Goal: Transaction & Acquisition: Purchase product/service

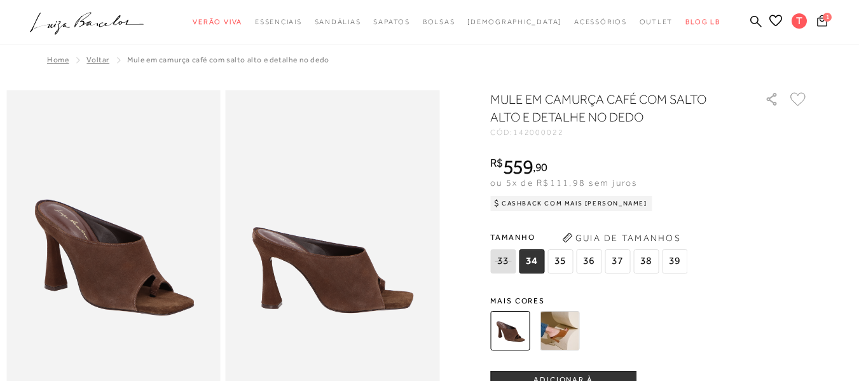
click at [823, 18] on span "1" at bounding box center [827, 17] width 9 height 9
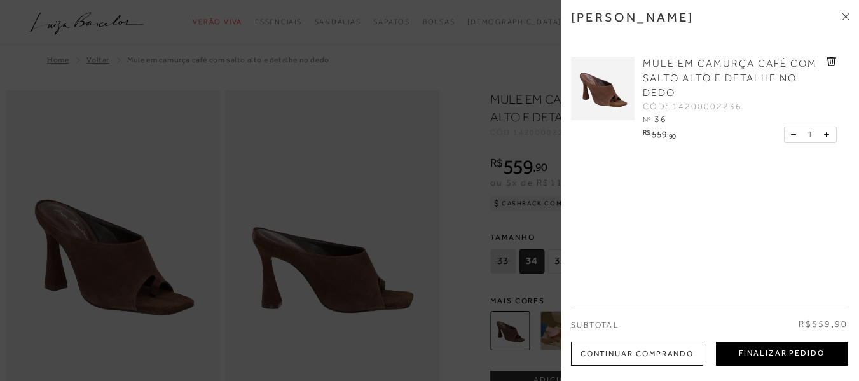
click at [774, 356] on button "Finalizar Pedido" at bounding box center [782, 354] width 132 height 24
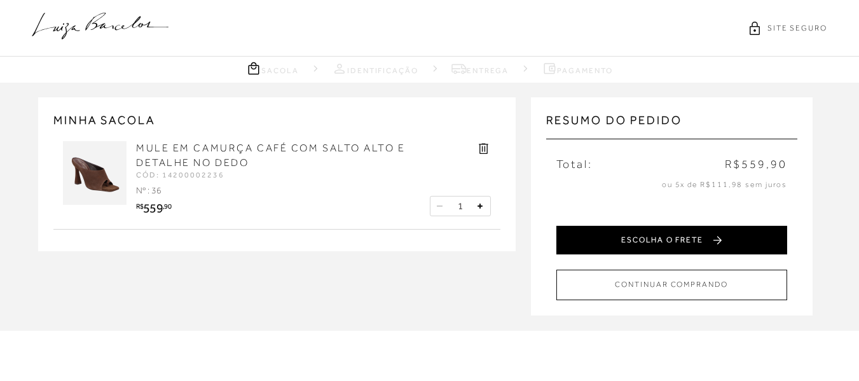
click at [696, 240] on button "ESCOLHA O FRETE" at bounding box center [671, 240] width 231 height 29
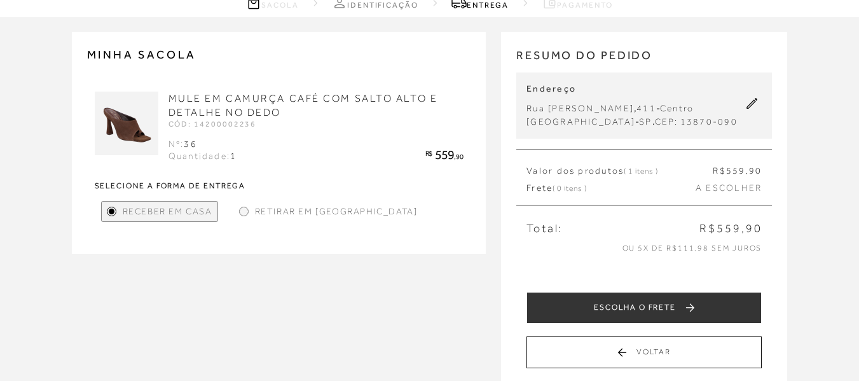
scroll to position [64, 0]
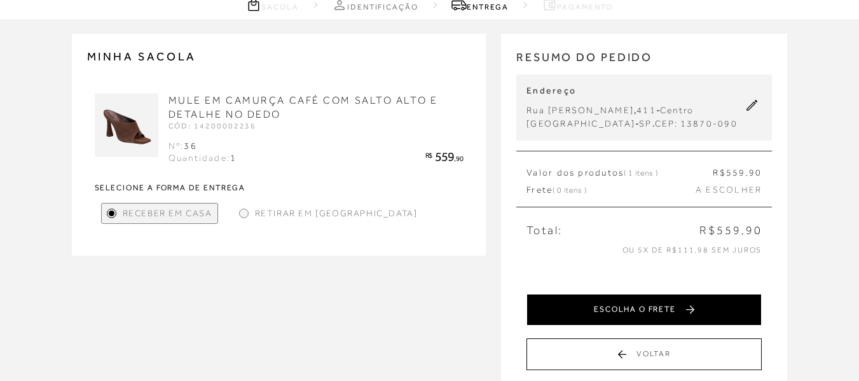
click at [646, 322] on button "ESCOLHA O FRETE" at bounding box center [644, 310] width 235 height 32
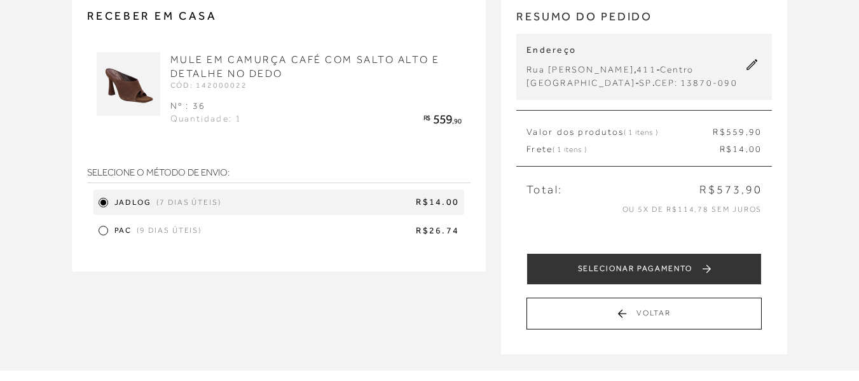
scroll to position [127, 0]
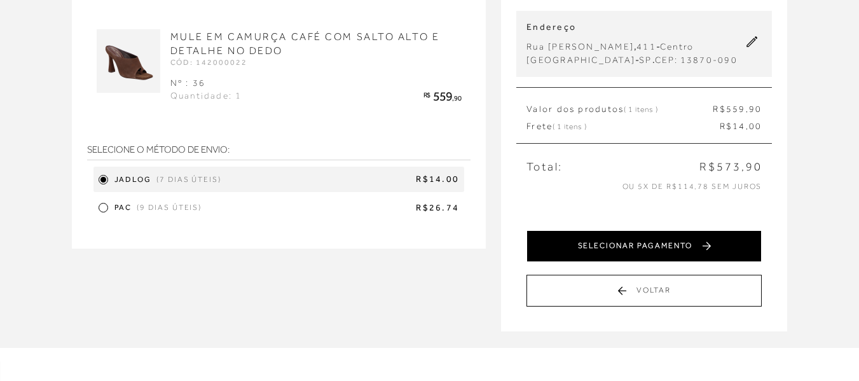
click at [635, 260] on button "SELECIONAR PAGAMENTO" at bounding box center [644, 246] width 235 height 32
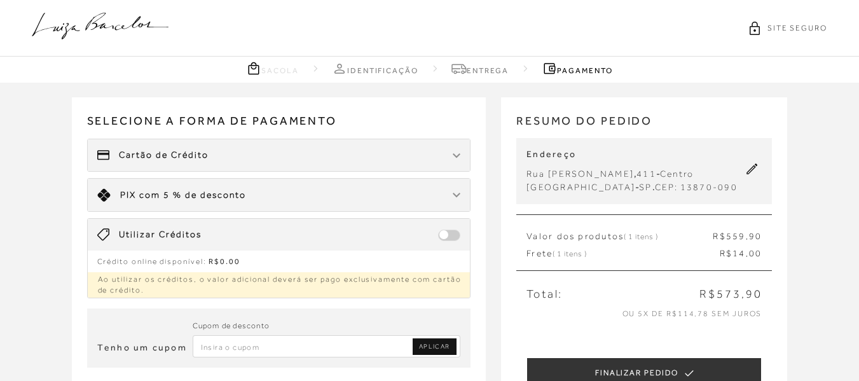
scroll to position [64, 0]
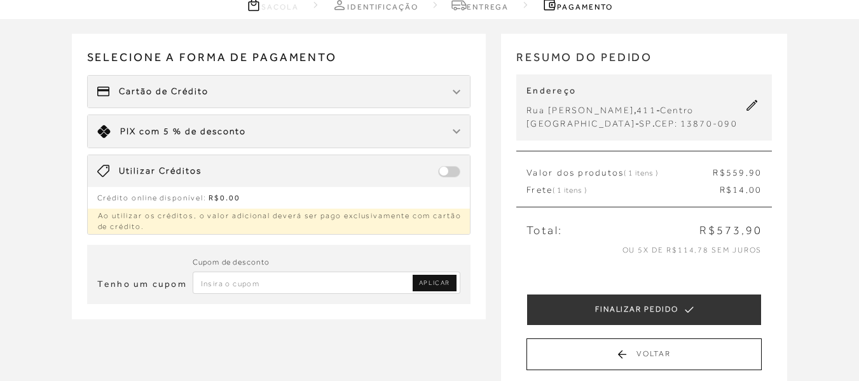
click at [256, 88] on div "Cartão de Crédito" at bounding box center [279, 92] width 383 height 32
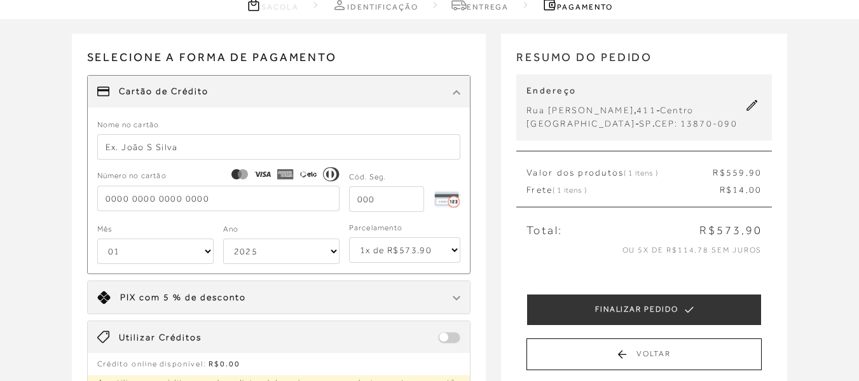
click at [113, 148] on input "text" at bounding box center [279, 146] width 364 height 25
type input "[PERSON_NAME]"
click at [142, 201] on input "tel" at bounding box center [218, 198] width 242 height 25
type input "[CREDIT_CARD_NUMBER]"
click at [206, 253] on select "01 02 03 04 05 06 07 08 09 10 11 12" at bounding box center [155, 250] width 116 height 25
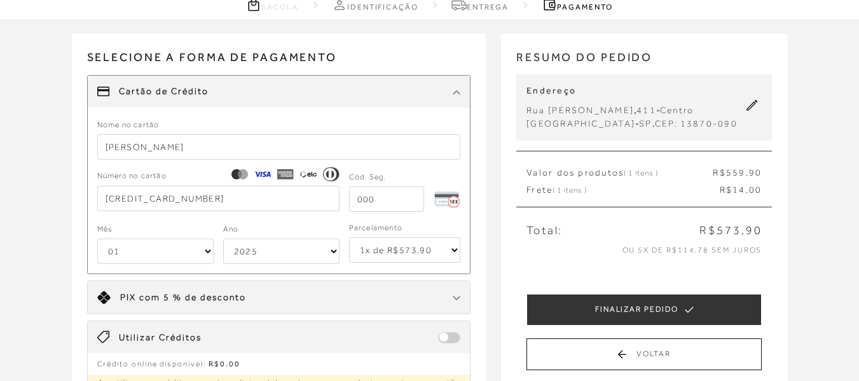
select select "03"
click at [97, 238] on select "01 02 03 04 05 06 07 08 09 10 11 12" at bounding box center [155, 250] width 116 height 25
click at [259, 252] on select "2025 2026 2027 2028 2029 2030 2031 2032 2033 2034 2035 2036 2037 2038 2039 2040…" at bounding box center [281, 250] width 116 height 25
select select "2032"
click at [223, 238] on select "2025 2026 2027 2028 2029 2030 2031 2032 2033 2034 2035 2036 2037 2038 2039 2040…" at bounding box center [281, 250] width 116 height 25
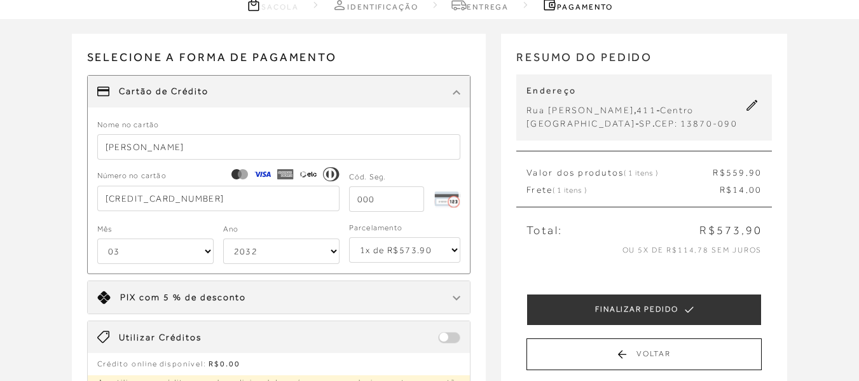
click at [384, 249] on select "1x de R$573.90 2x de R$286.95 sem juros 3x de R$191.30 sem juros 4x de R$143.48…" at bounding box center [405, 249] width 112 height 25
select select "5"
click at [349, 237] on select "1x de R$573.90 2x de R$286.95 sem juros 3x de R$191.30 sem juros 4x de R$143.48…" at bounding box center [405, 249] width 112 height 25
click at [373, 252] on select "1x de R$573.90 2x de R$286.95 sem juros 3x de R$191.30 sem juros 4x de R$143.48…" at bounding box center [405, 249] width 112 height 25
click at [349, 237] on select "1x de R$573.90 2x de R$286.95 sem juros 3x de R$191.30 sem juros 4x de R$143.48…" at bounding box center [405, 249] width 112 height 25
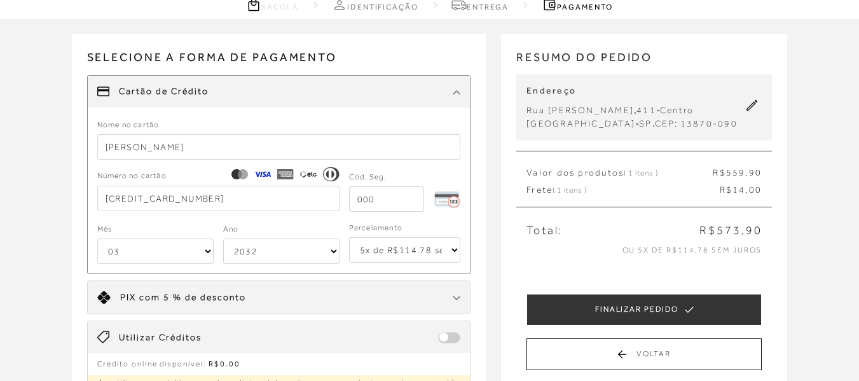
click at [380, 204] on input "tel" at bounding box center [387, 198] width 76 height 25
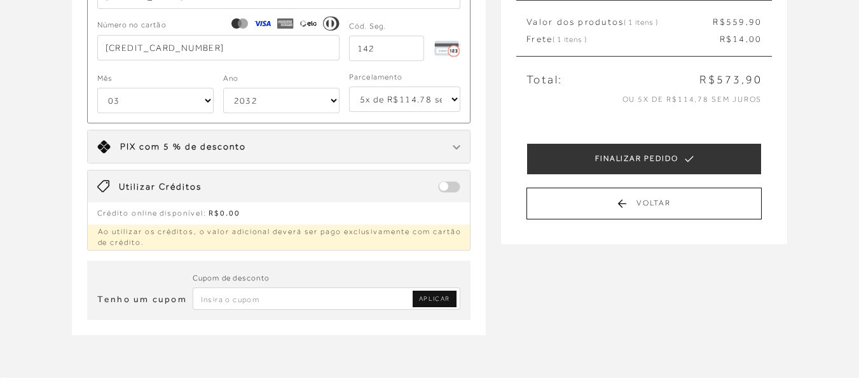
scroll to position [254, 0]
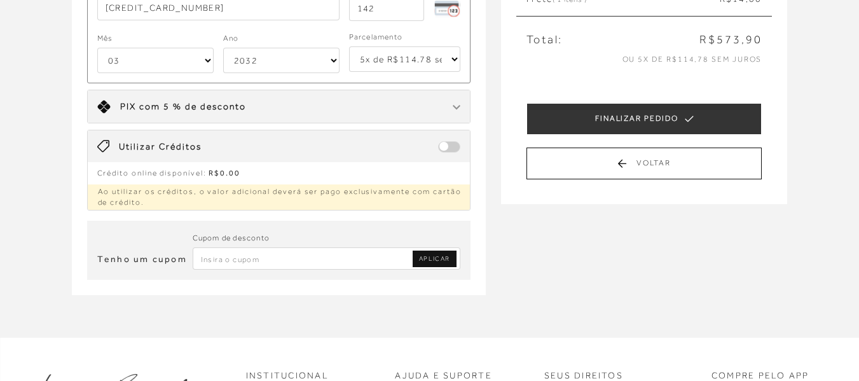
type input "142"
click at [455, 145] on span at bounding box center [449, 146] width 22 height 11
click at [454, 146] on span at bounding box center [449, 146] width 22 height 11
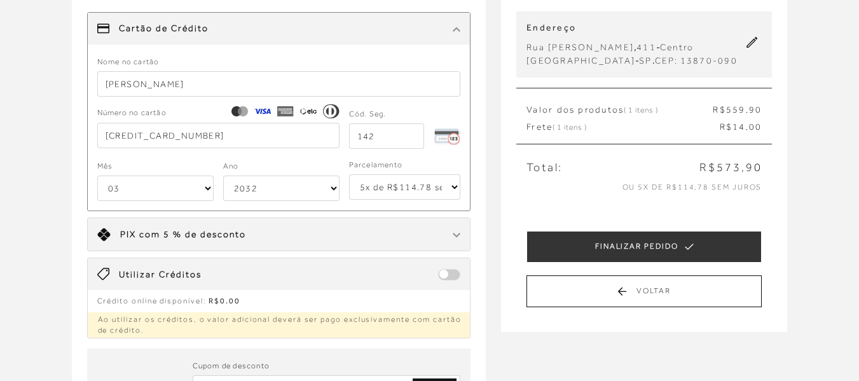
scroll to position [127, 0]
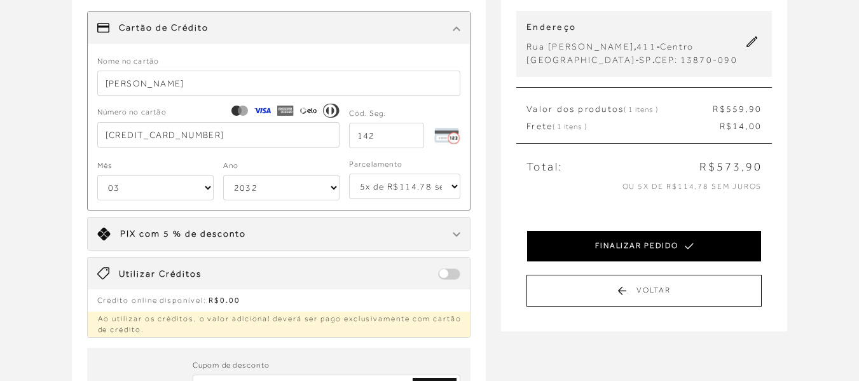
click at [624, 260] on button "FINALIZAR PEDIDO" at bounding box center [644, 246] width 235 height 32
select select "03"
select select "2032"
select select "5"
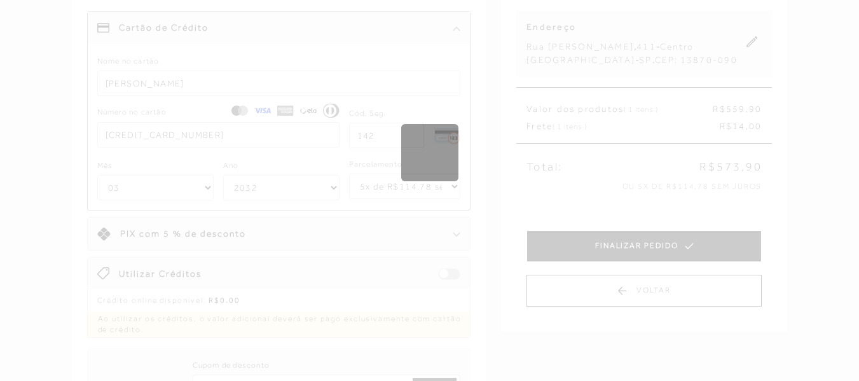
scroll to position [0, 0]
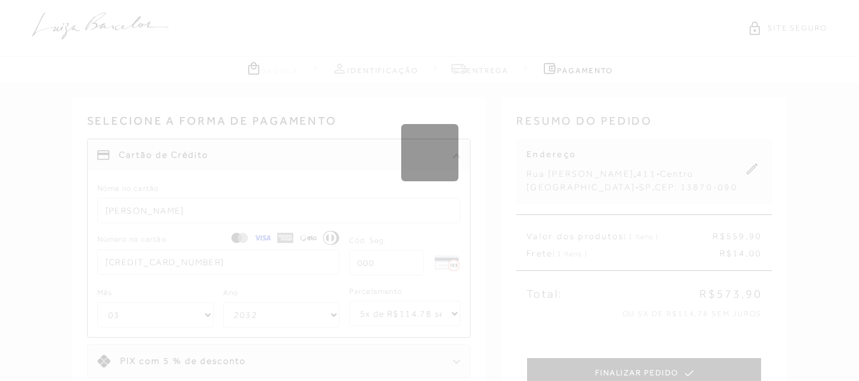
select select "1"
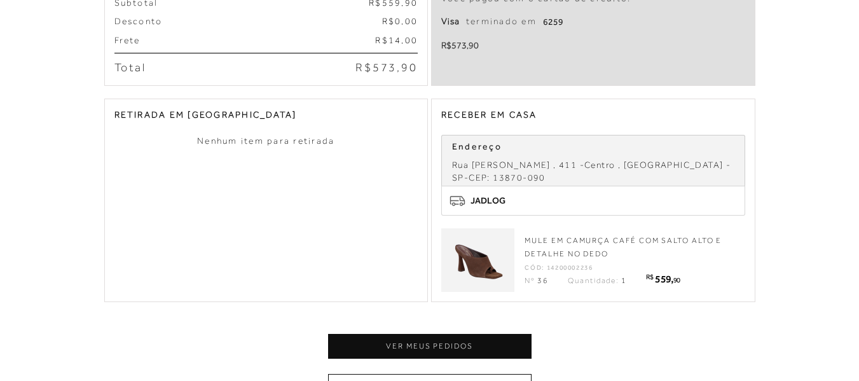
scroll to position [382, 0]
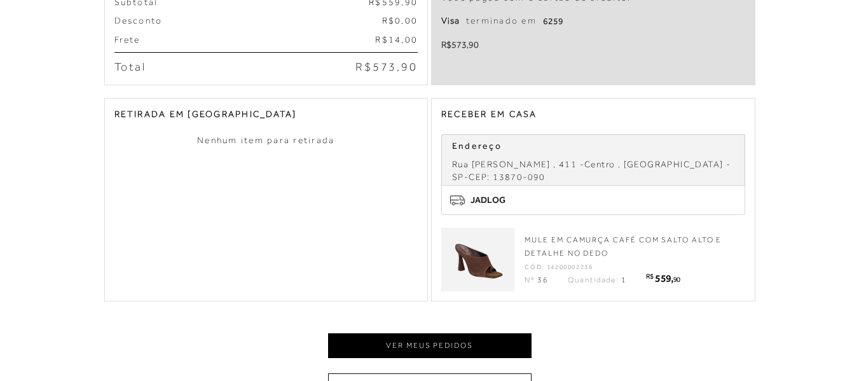
click at [412, 342] on button "Ver meus pedidos" at bounding box center [430, 345] width 204 height 25
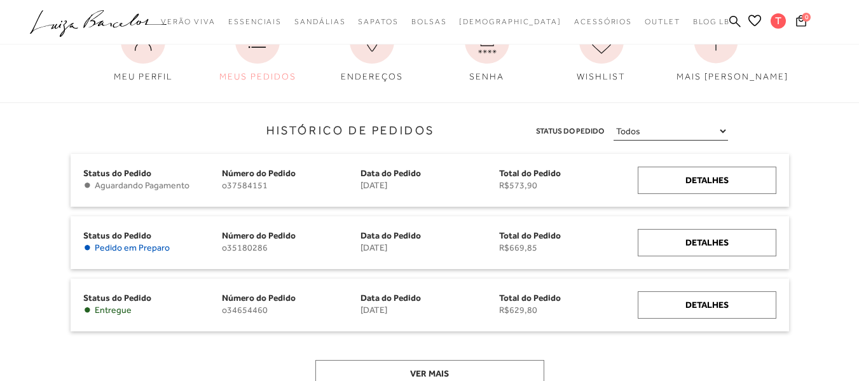
scroll to position [127, 0]
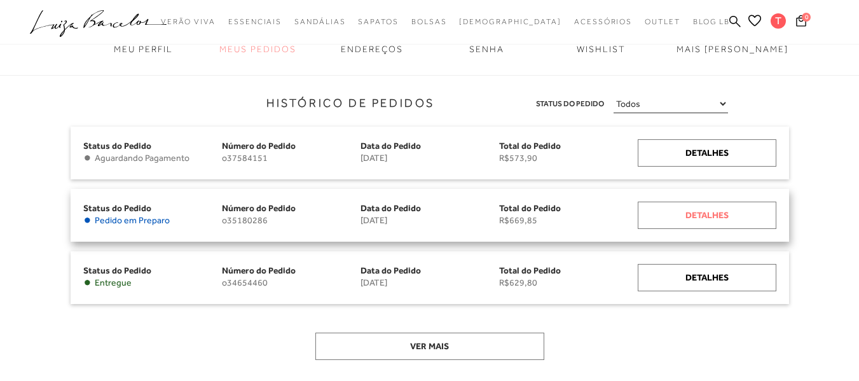
click at [725, 216] on div "Detalhes" at bounding box center [707, 215] width 139 height 27
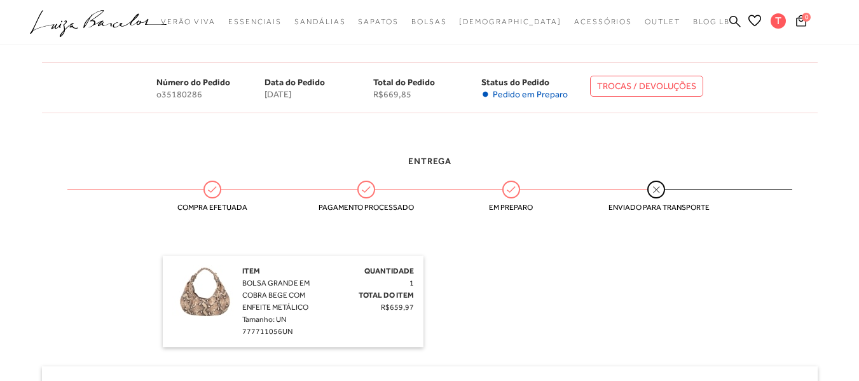
scroll to position [191, 0]
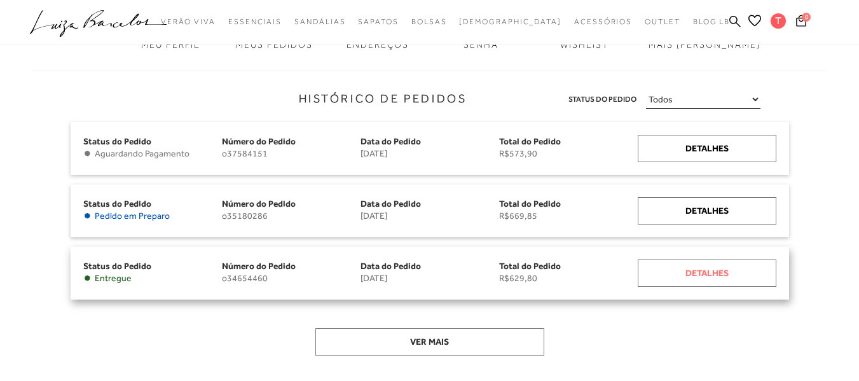
click at [704, 272] on div "Detalhes" at bounding box center [707, 272] width 139 height 27
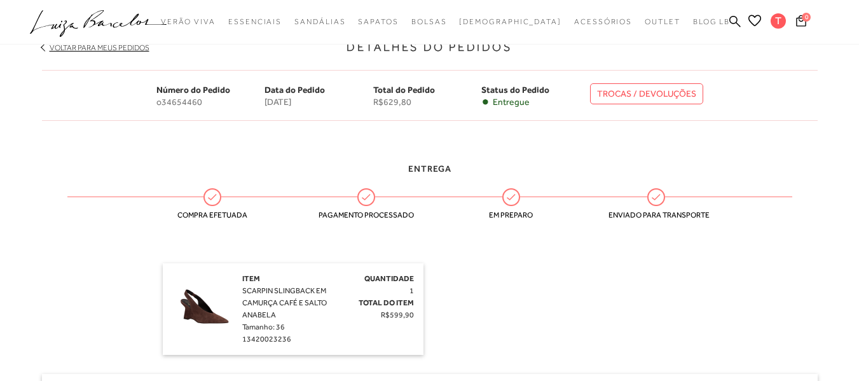
scroll to position [254, 0]
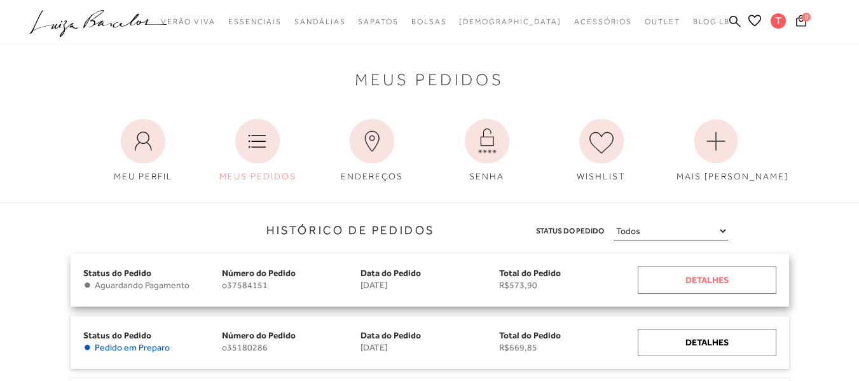
click at [694, 282] on div "Detalhes" at bounding box center [707, 279] width 139 height 27
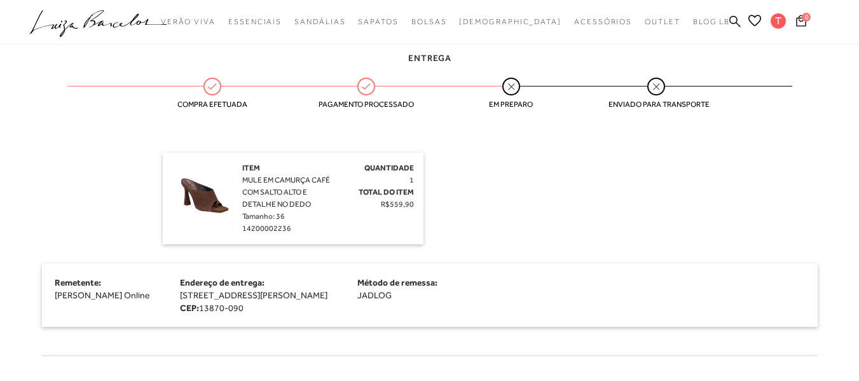
scroll to position [318, 0]
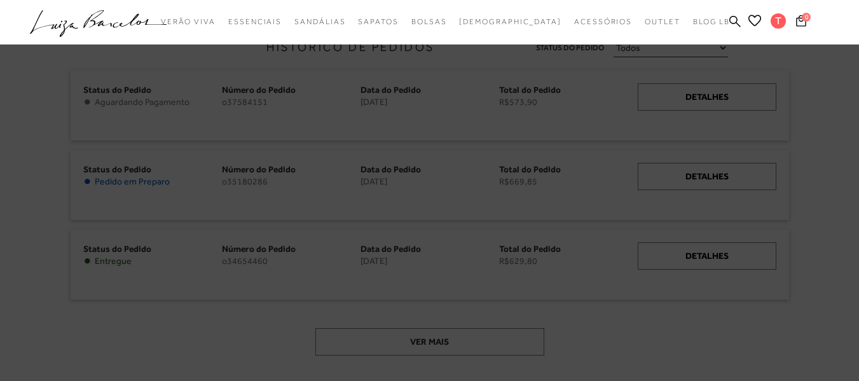
scroll to position [191, 0]
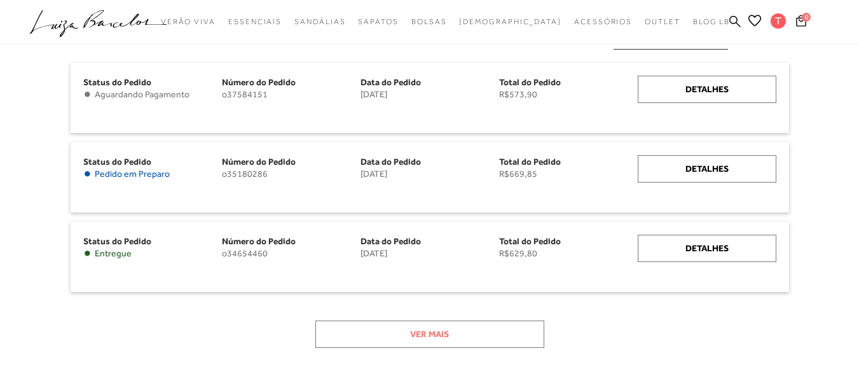
click at [445, 336] on button "Ver mais" at bounding box center [429, 334] width 229 height 27
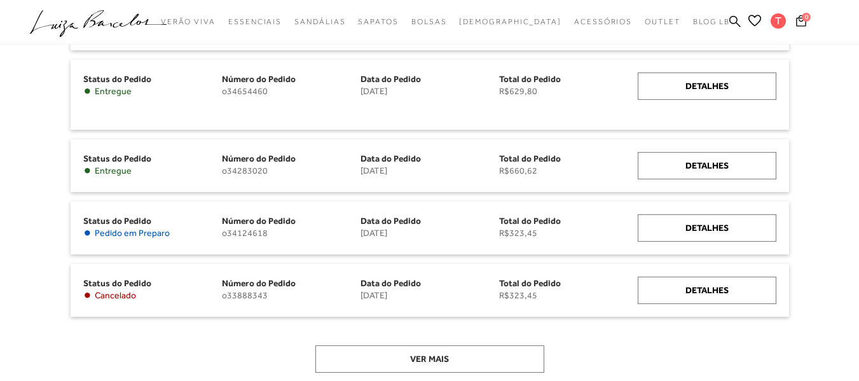
scroll to position [382, 0]
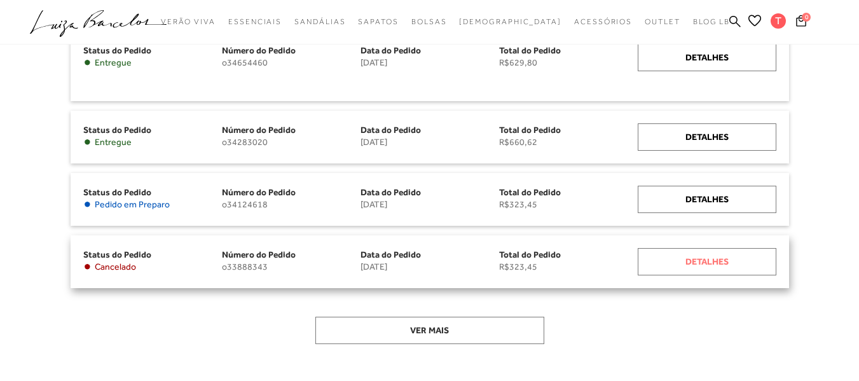
click at [718, 264] on div "Detalhes" at bounding box center [707, 261] width 139 height 27
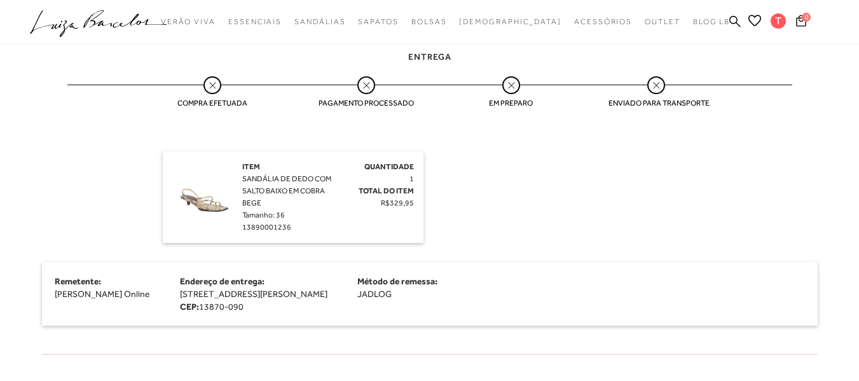
scroll to position [318, 0]
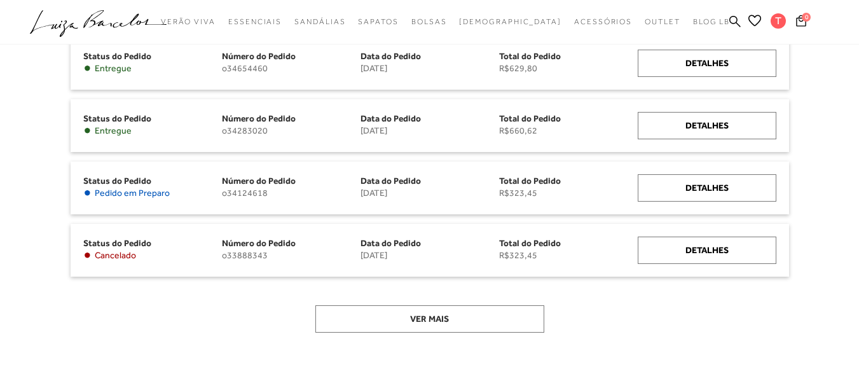
scroll to position [382, 0]
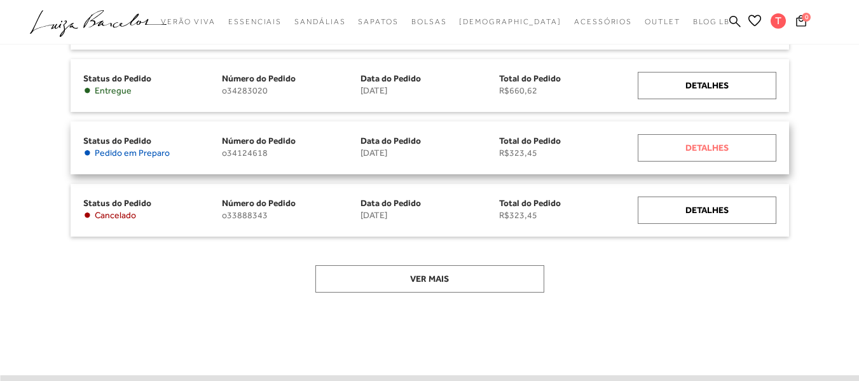
click at [688, 146] on div "Detalhes" at bounding box center [707, 147] width 139 height 27
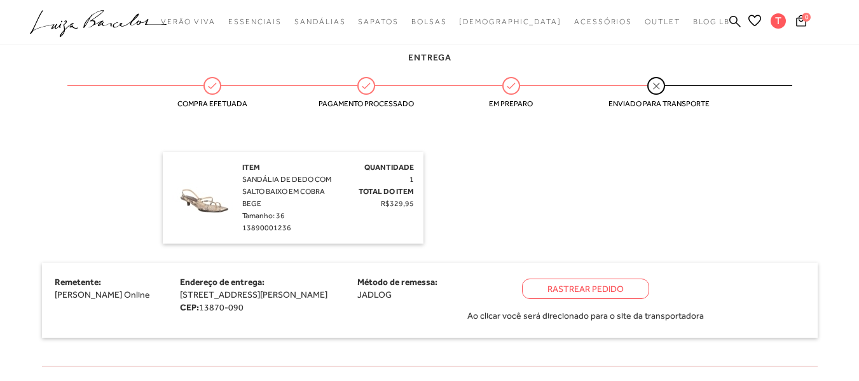
scroll to position [318, 0]
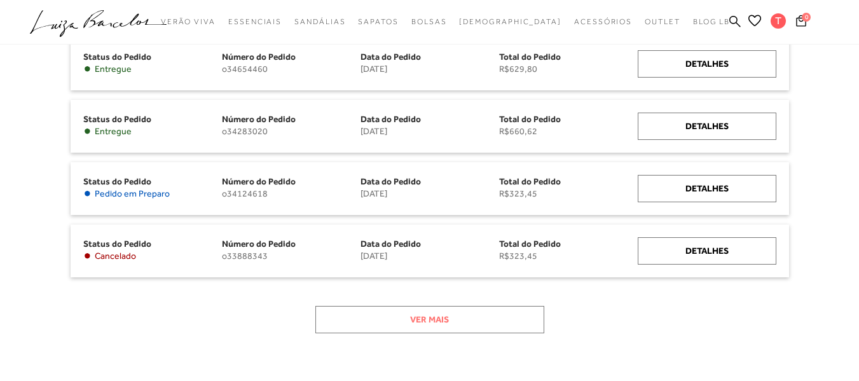
scroll to position [318, 0]
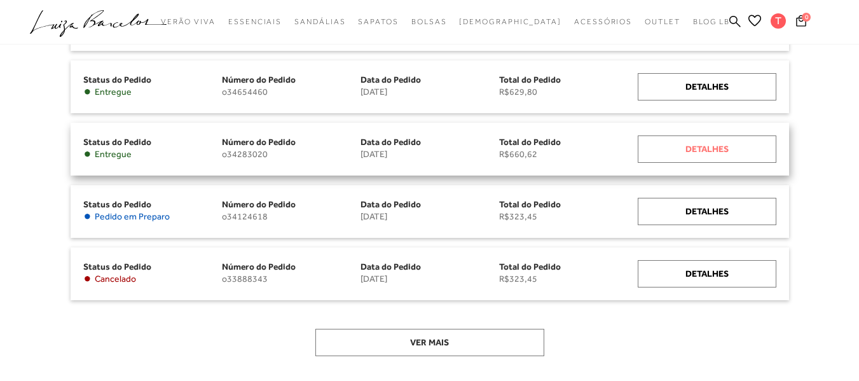
click at [666, 150] on div "Detalhes" at bounding box center [707, 148] width 139 height 27
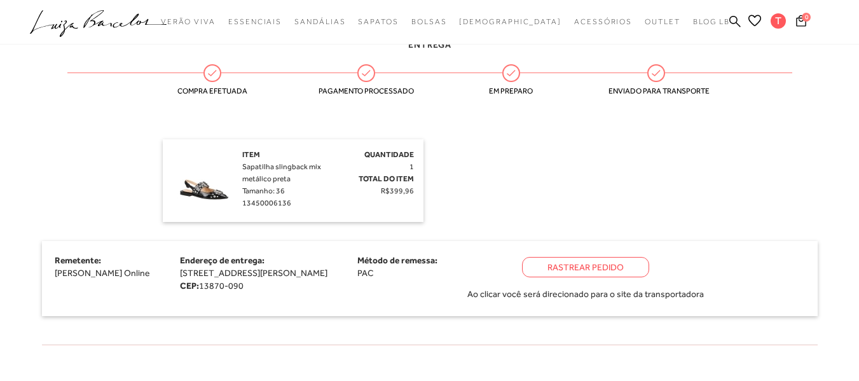
scroll to position [318, 0]
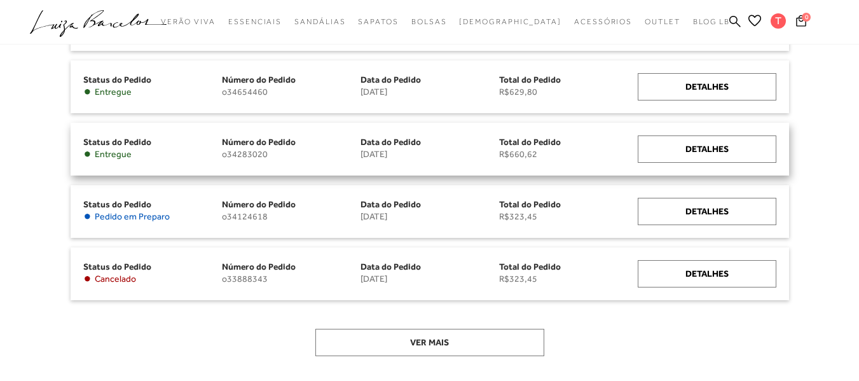
scroll to position [254, 0]
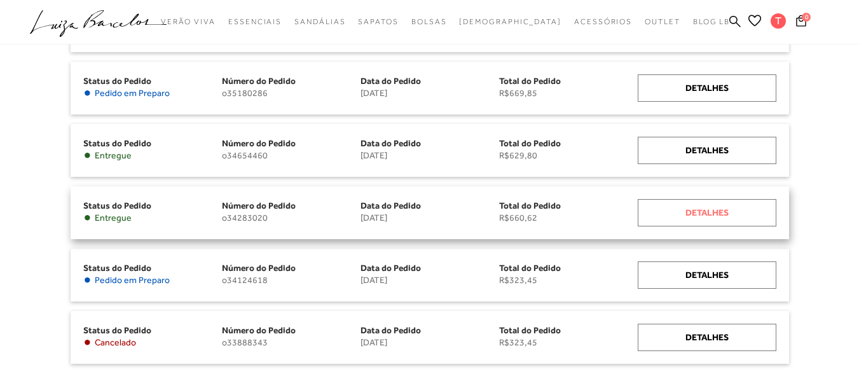
click at [695, 213] on div "Detalhes" at bounding box center [707, 212] width 139 height 27
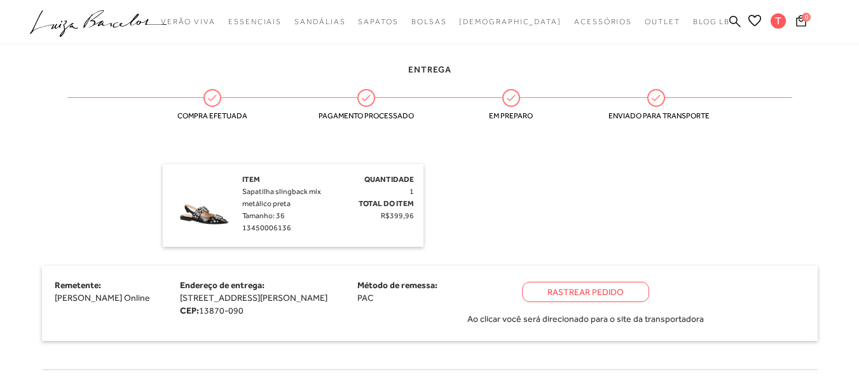
scroll to position [254, 0]
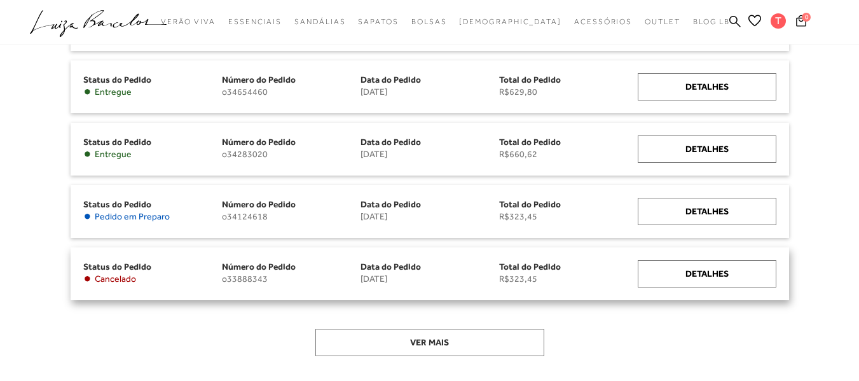
scroll to position [254, 0]
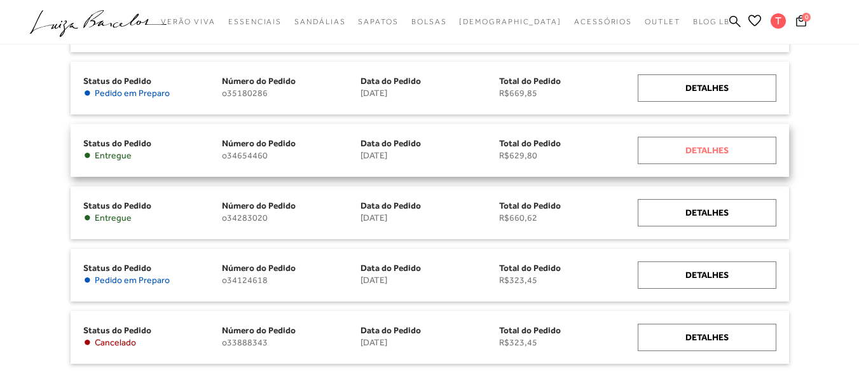
click at [707, 151] on div "Detalhes" at bounding box center [707, 150] width 139 height 27
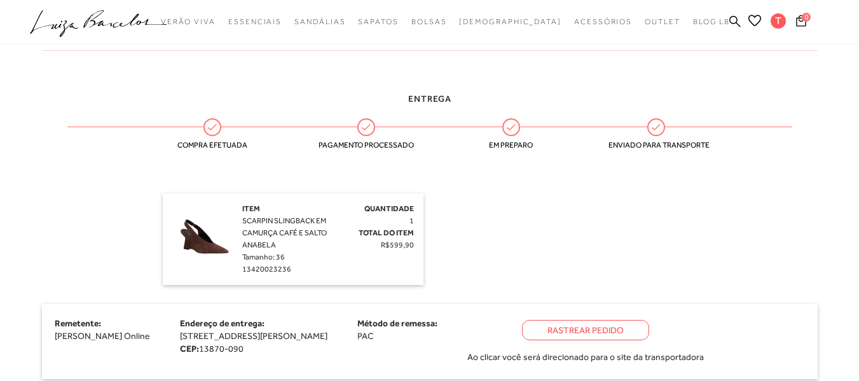
scroll to position [191, 0]
